Goal: Find specific page/section

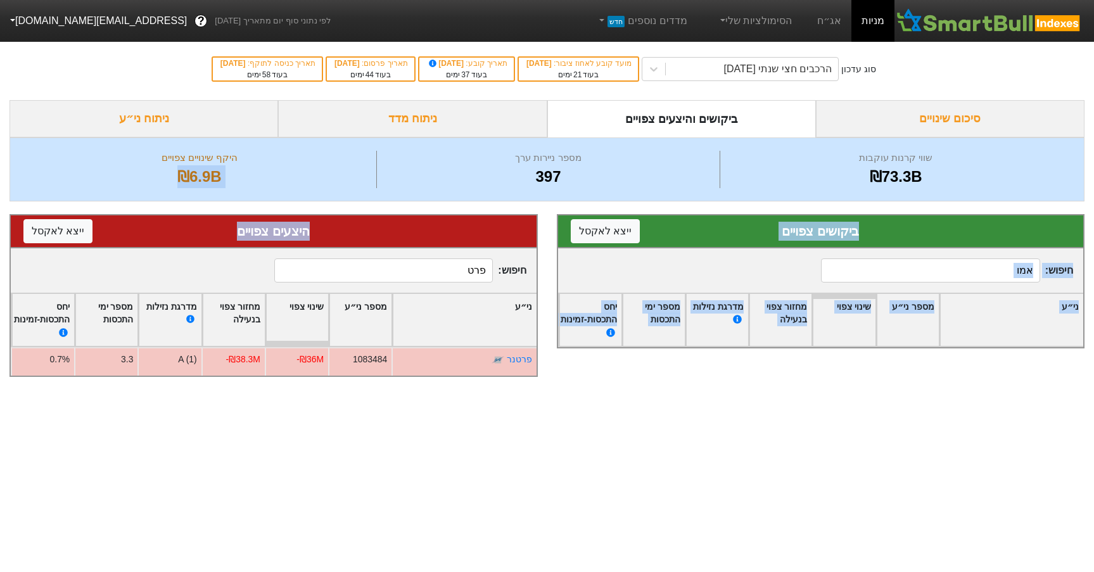
click at [985, 270] on input "אמו" at bounding box center [930, 270] width 219 height 24
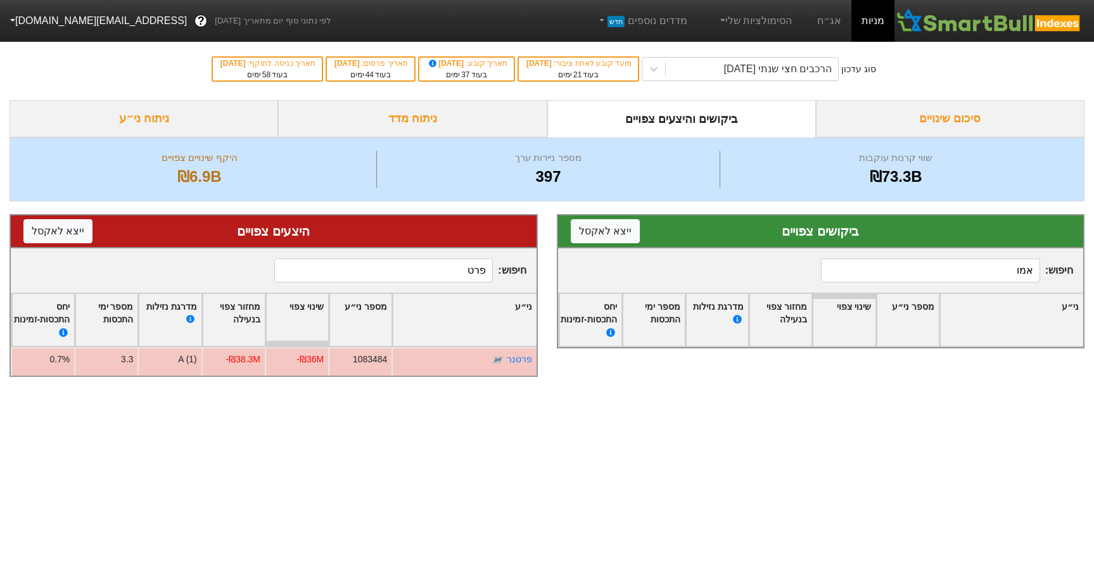
click at [985, 270] on input "אמו" at bounding box center [930, 270] width 219 height 24
type input "d"
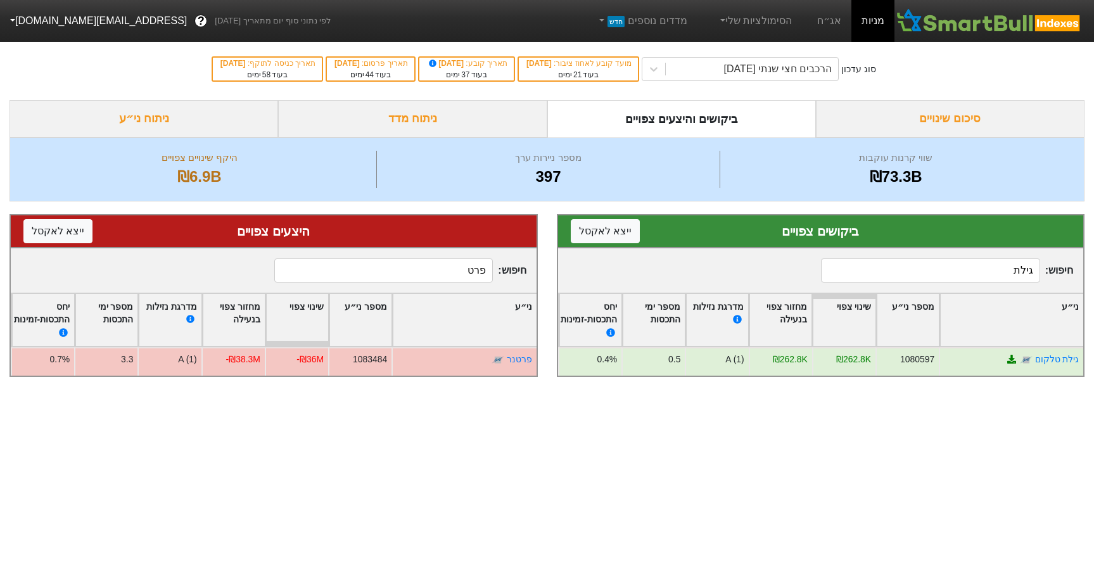
type input "גילת"
click at [964, 276] on input "גילת" at bounding box center [930, 270] width 219 height 24
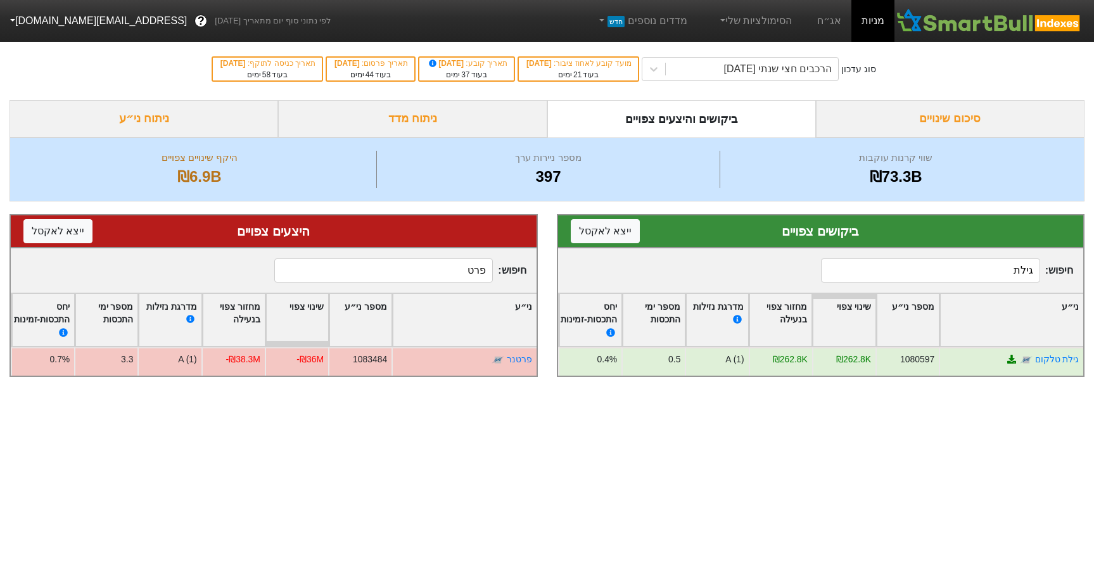
click at [964, 276] on input "גילת" at bounding box center [930, 270] width 219 height 24
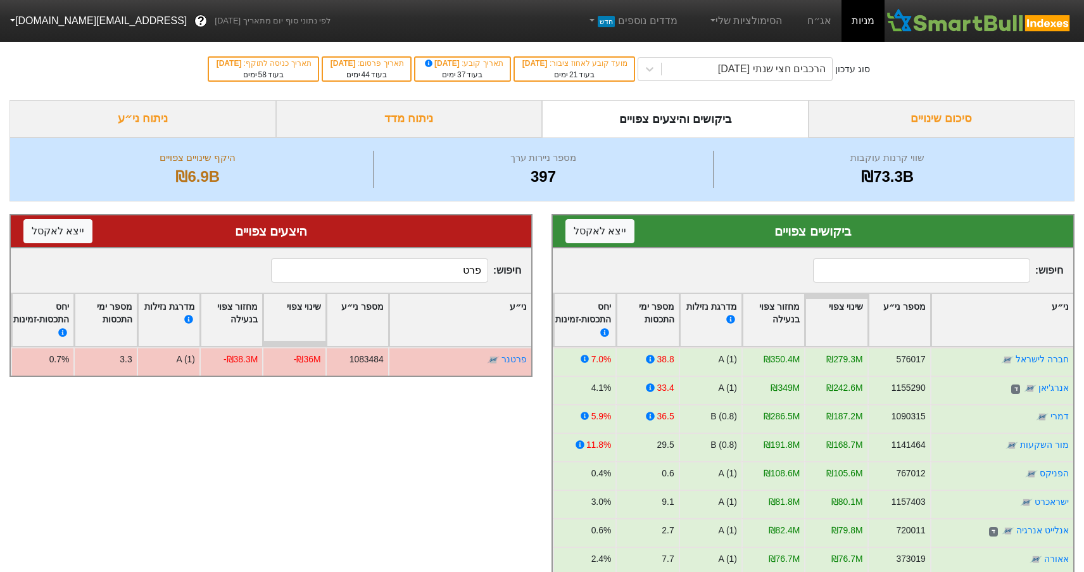
click at [399, 268] on input "פרט" at bounding box center [379, 270] width 217 height 24
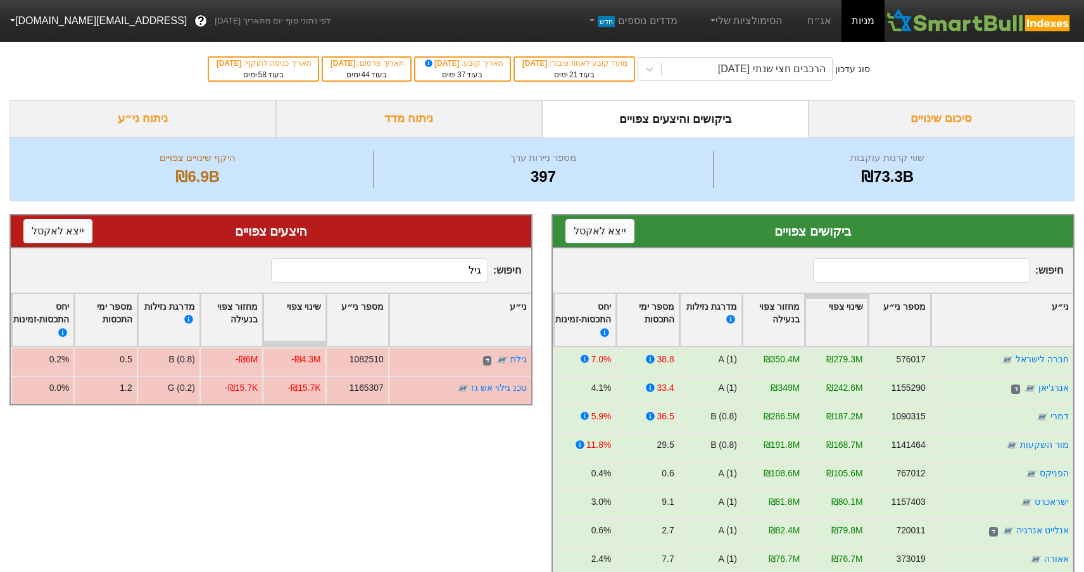
type input "גיל"
